Goal: Go to known website: Go to known website

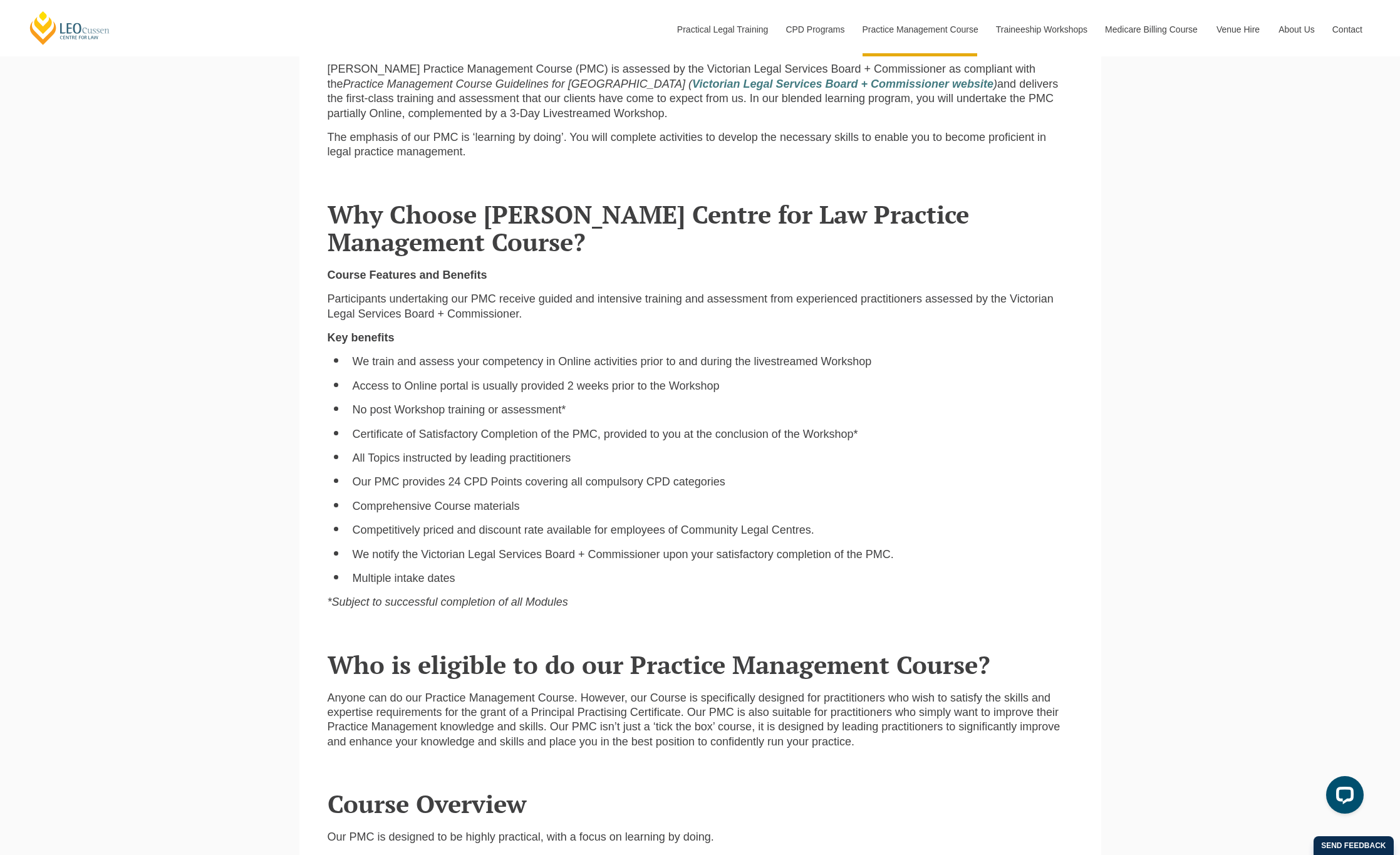
scroll to position [689, 0]
